Goal: Find specific page/section: Find specific page/section

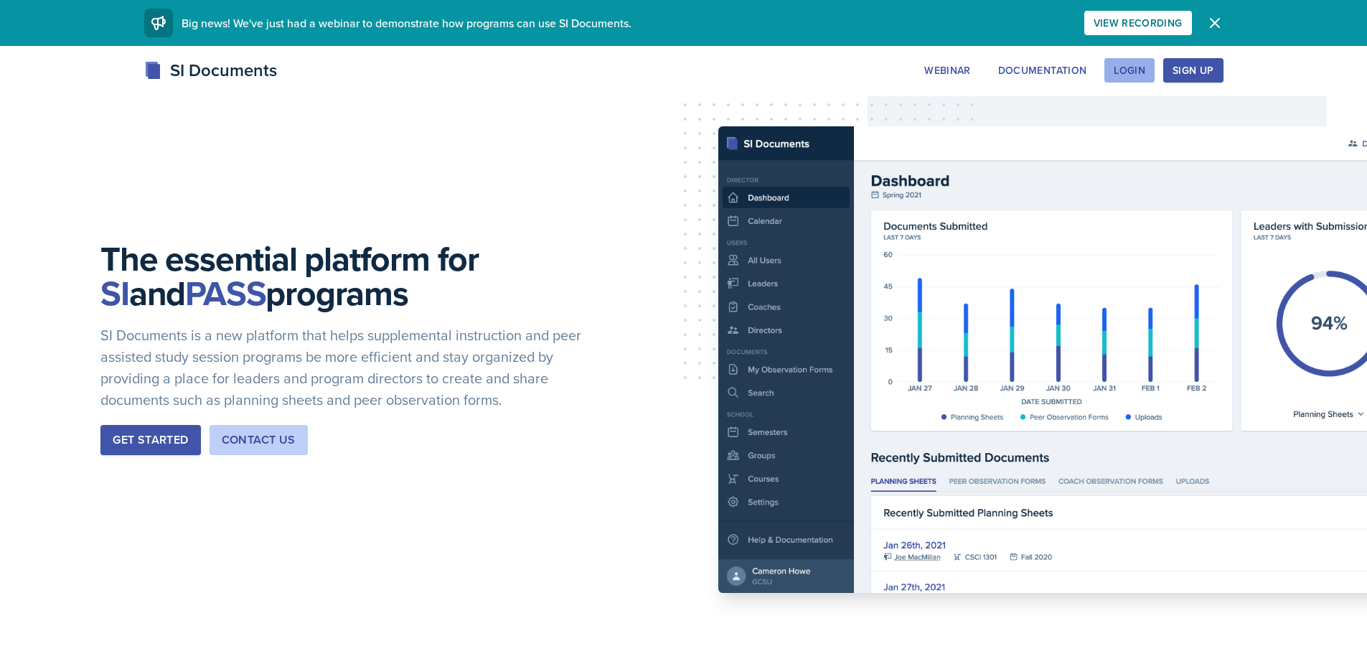
click at [1122, 71] on div "Login" at bounding box center [1129, 70] width 32 height 11
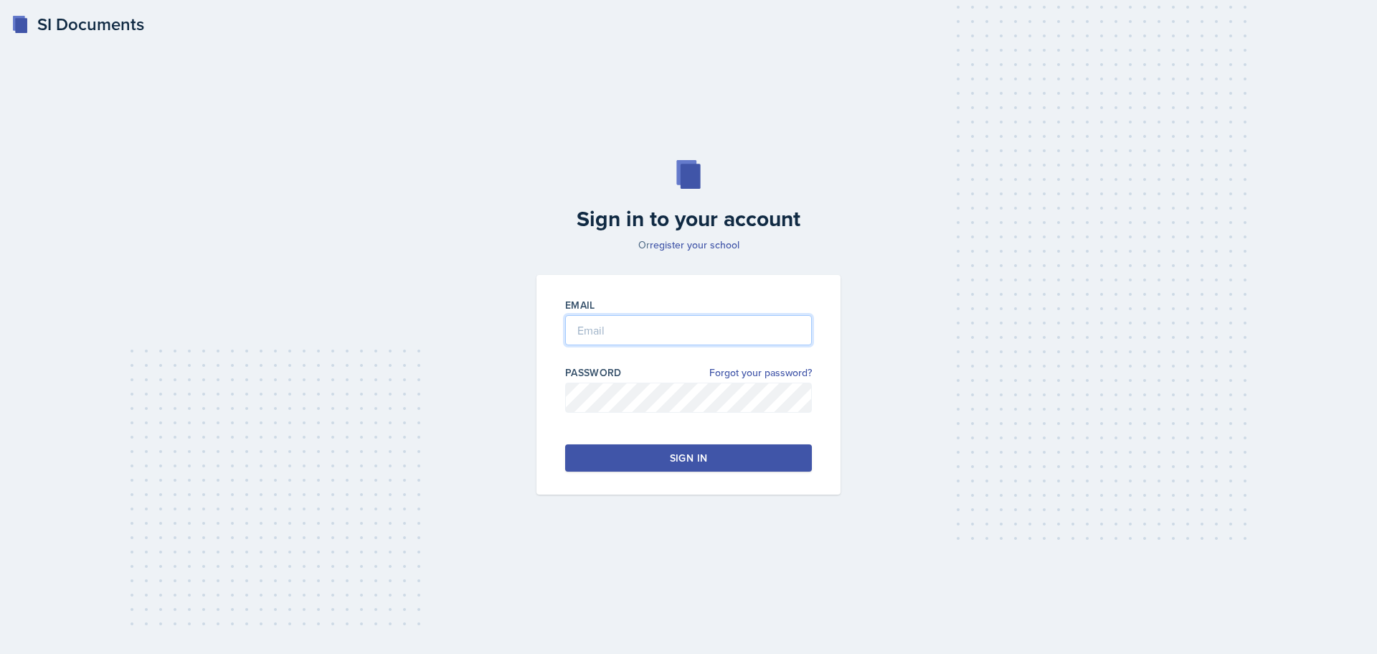
type input "[EMAIL_ADDRESS][DOMAIN_NAME]"
click at [718, 457] on button "Sign in" at bounding box center [688, 457] width 247 height 27
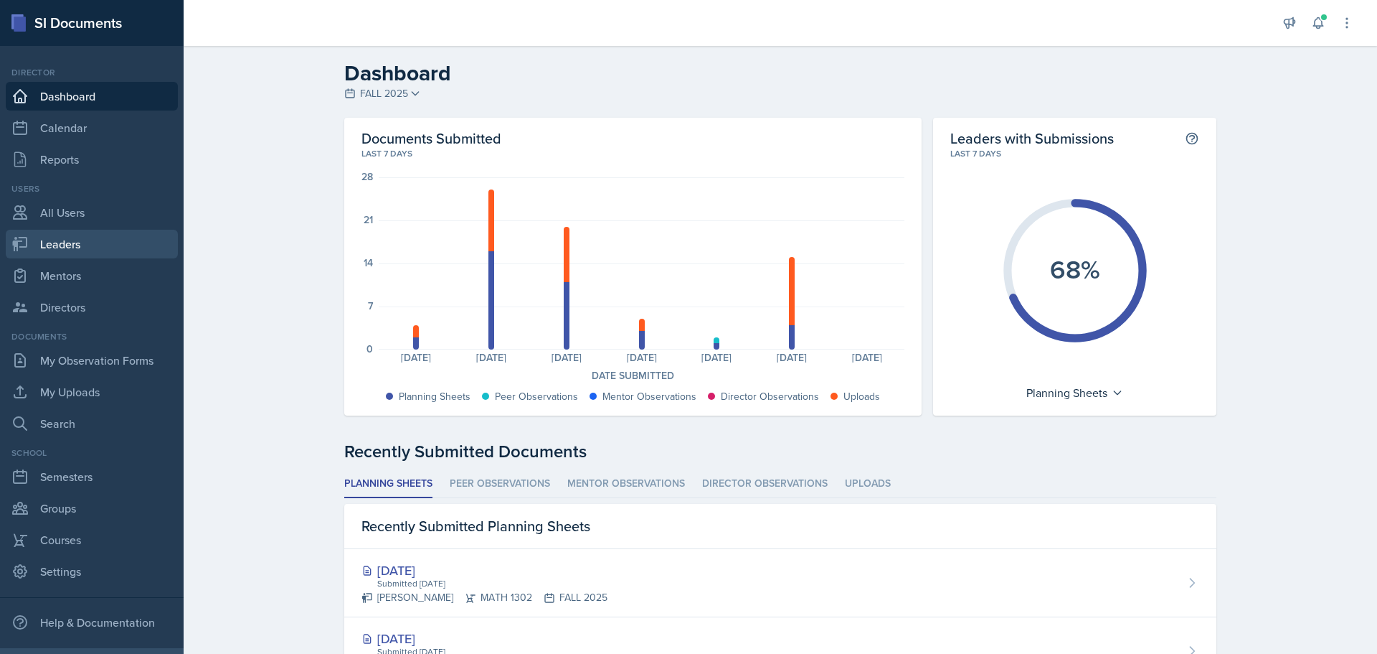
click at [61, 242] on link "Leaders" at bounding box center [92, 244] width 172 height 29
select select "0924c876-6fa7-4296-b593-7db6428ef465"
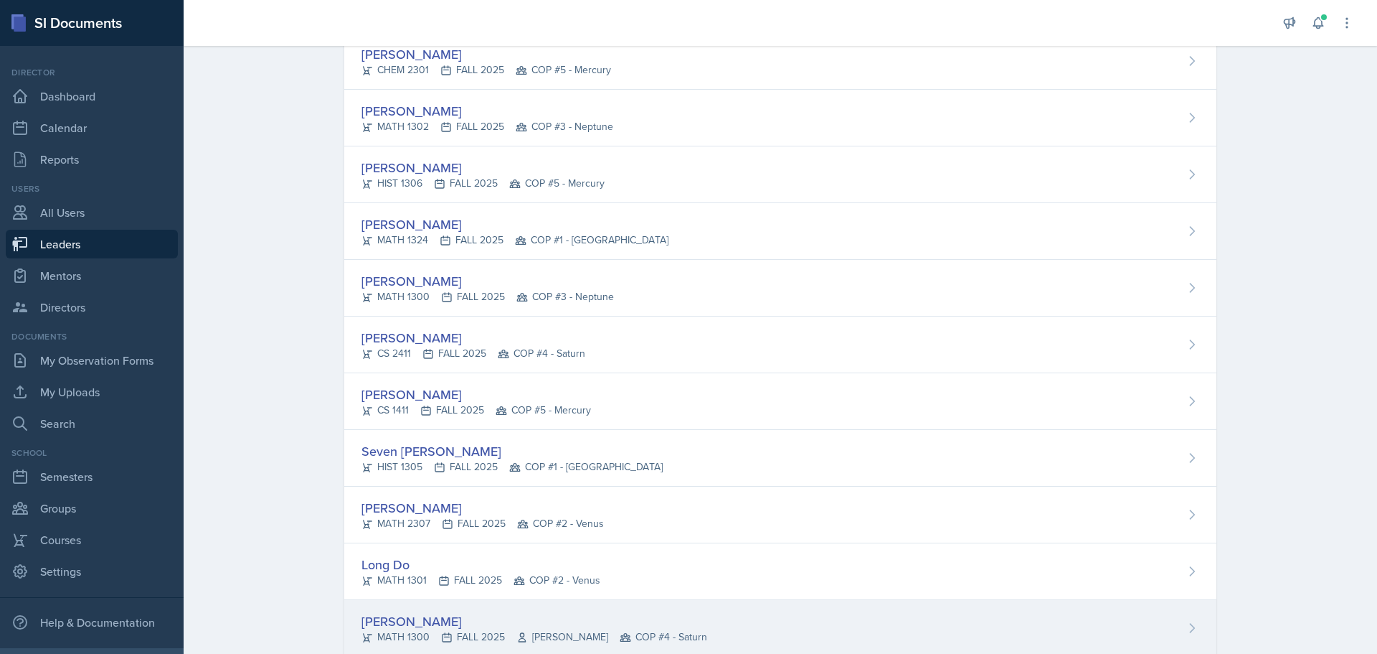
scroll to position [313, 0]
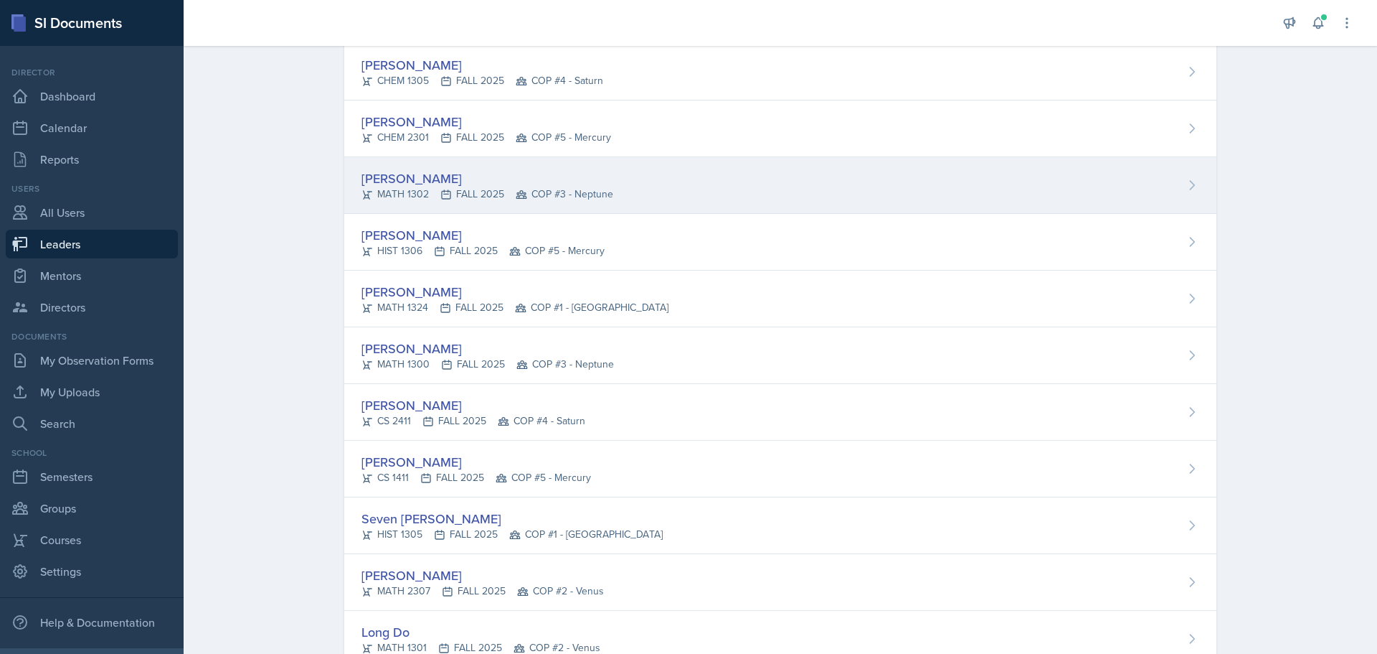
click at [424, 176] on div "[PERSON_NAME]" at bounding box center [488, 178] width 252 height 19
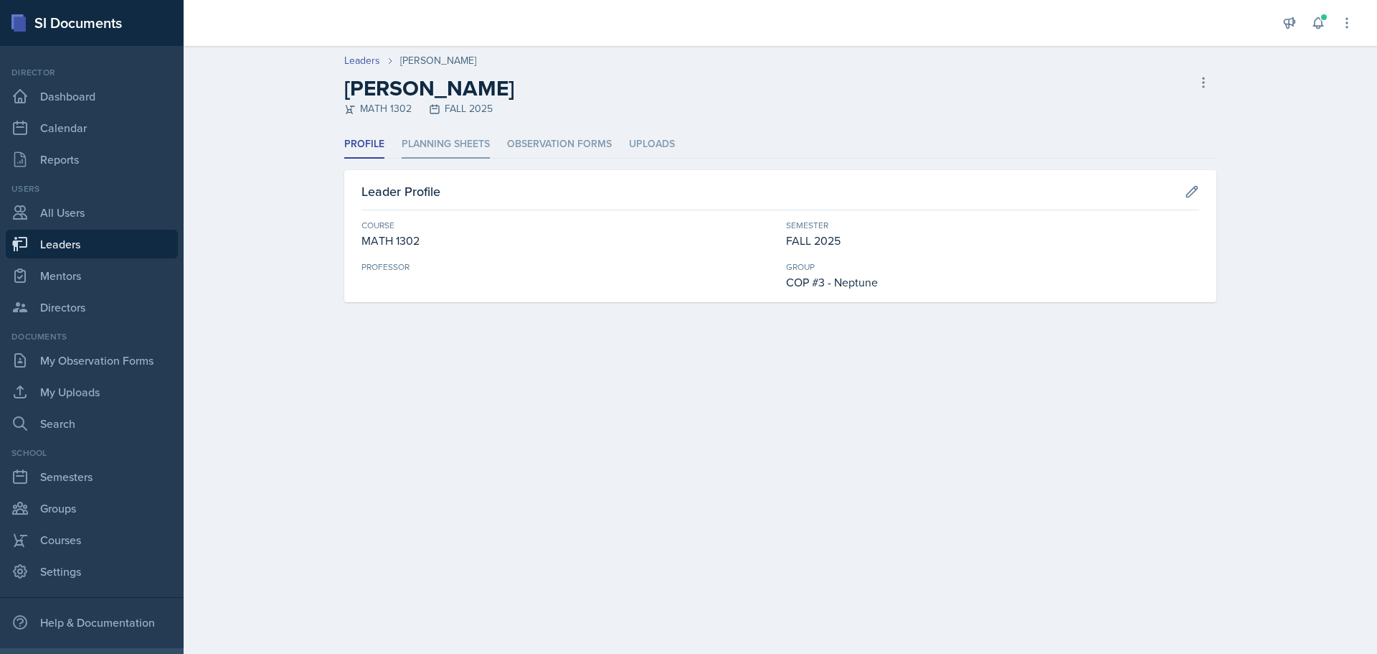
click at [438, 141] on li "Planning Sheets" at bounding box center [446, 145] width 88 height 28
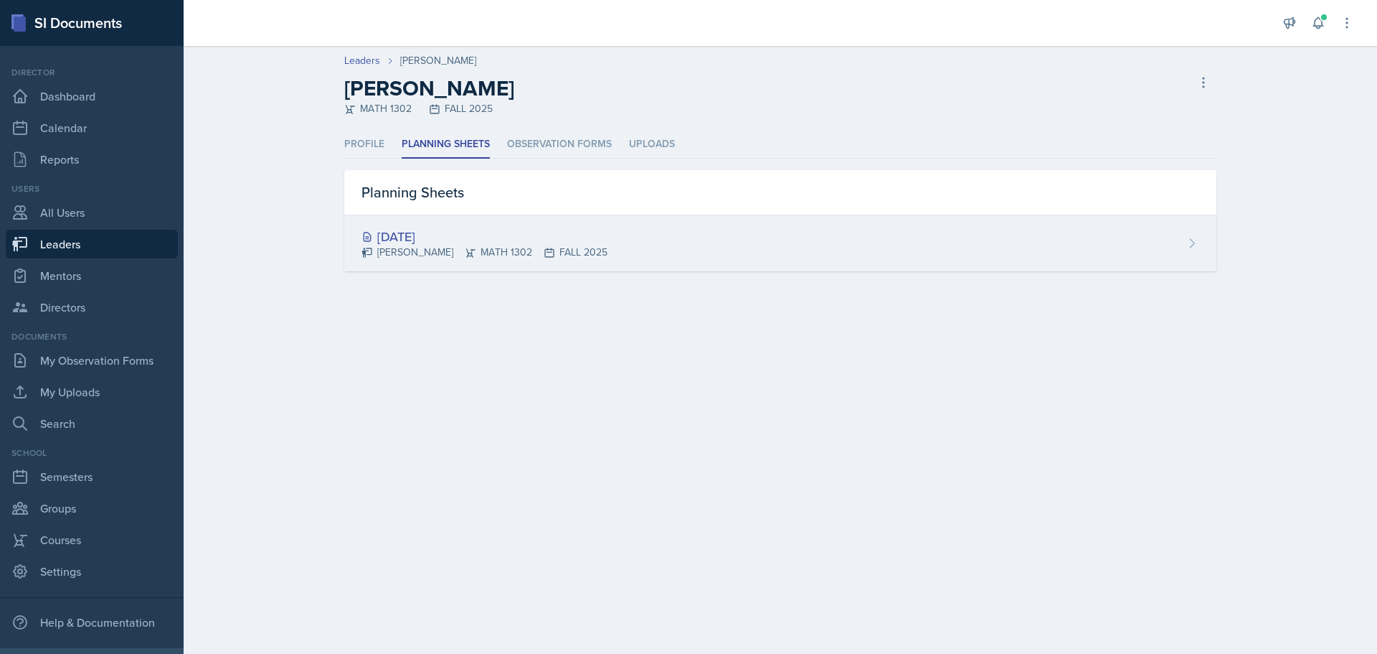
click at [413, 235] on div "[DATE]" at bounding box center [485, 236] width 246 height 19
